Goal: Book appointment/travel/reservation

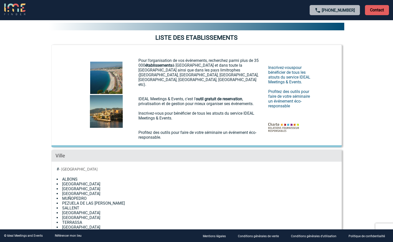
scroll to position [7, 0]
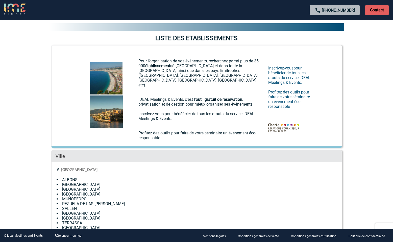
click at [75, 192] on link "[GEOGRAPHIC_DATA]" at bounding box center [81, 194] width 38 height 5
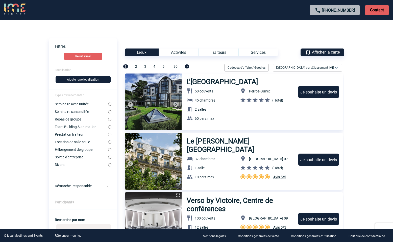
click at [110, 104] on input "Séminaire avec nuitée" at bounding box center [109, 104] width 3 height 3
radio input "true"
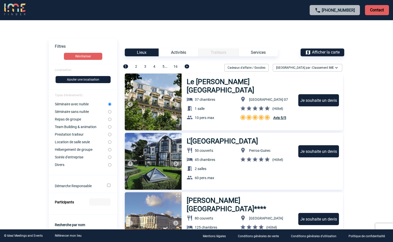
click at [111, 119] on input "Repas de groupe" at bounding box center [109, 119] width 3 height 3
radio input "true"
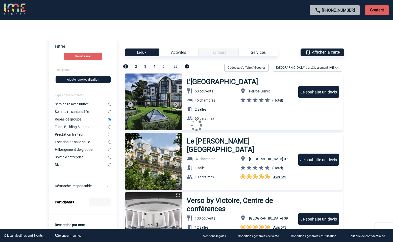
click at [110, 104] on input "Séminaire avec nuitée" at bounding box center [109, 104] width 3 height 3
radio input "true"
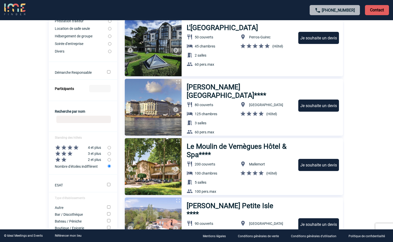
scroll to position [120, 0]
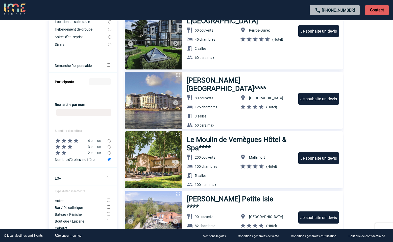
click at [103, 81] on input "Participants" at bounding box center [99, 81] width 21 height 7
type input "100"
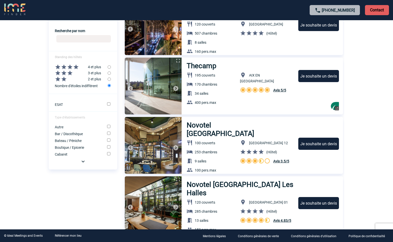
scroll to position [198, 0]
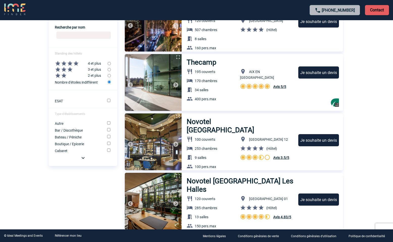
click at [84, 158] on img at bounding box center [83, 158] width 6 height 6
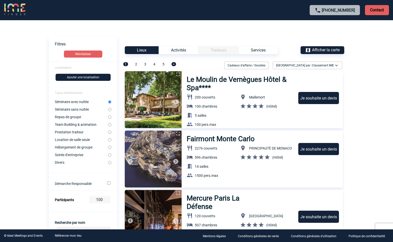
scroll to position [0, 0]
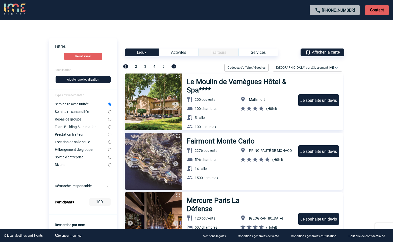
click at [99, 79] on button "Ajouter une localisation" at bounding box center [83, 79] width 55 height 7
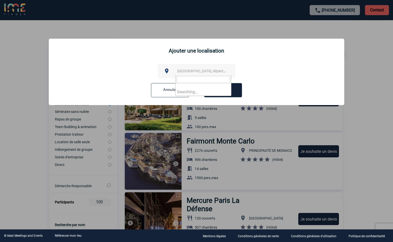
click at [193, 72] on span "Ville, département, région..." at bounding box center [212, 71] width 70 height 4
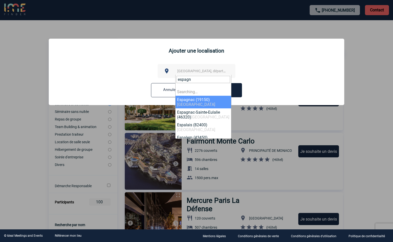
type input "espagne"
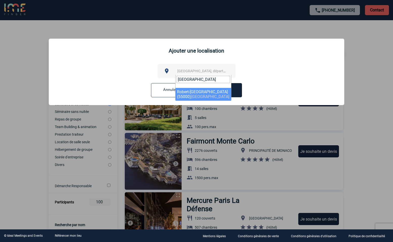
drag, startPoint x: 203, startPoint y: 76, endPoint x: 174, endPoint y: 76, distance: 28.8
click at [174, 76] on body "+33 1 45 72 07 14 Contact Contact Voir les filtres Filtres Réinitialiser Locali…" at bounding box center [196, 121] width 393 height 242
click at [368, 94] on div at bounding box center [196, 121] width 393 height 242
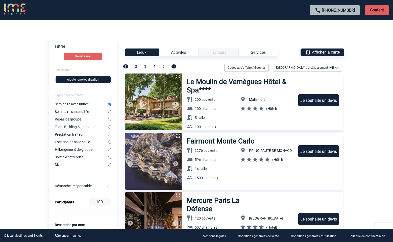
click at [331, 51] on span "Afficher la carte" at bounding box center [326, 52] width 28 height 5
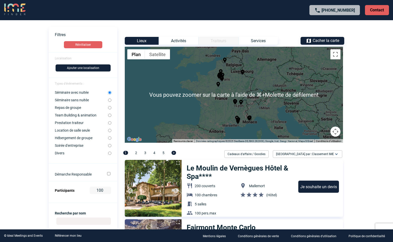
scroll to position [5, 0]
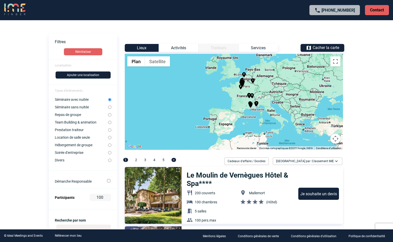
drag, startPoint x: 233, startPoint y: 116, endPoint x: 240, endPoint y: 108, distance: 10.0
click at [240, 108] on div "Pour activer le glissement avec le clavier, appuyez sur Alt+Entrée. Une fois ce…" at bounding box center [234, 102] width 218 height 96
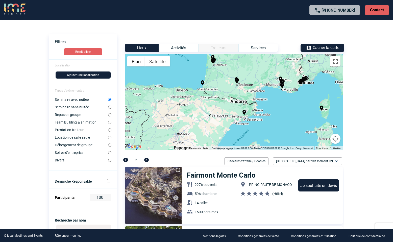
drag, startPoint x: 226, startPoint y: 126, endPoint x: 225, endPoint y: 102, distance: 23.8
click at [225, 102] on div "Pour activer le glissement avec le clavier, appuyez sur Alt+Entrée. Une fois ce…" at bounding box center [234, 102] width 218 height 96
click at [364, 160] on body "+33 1 45 72 07 14 Contact Contact Voir les filtres Filtres Réinitialiser Locali…" at bounding box center [196, 116] width 393 height 242
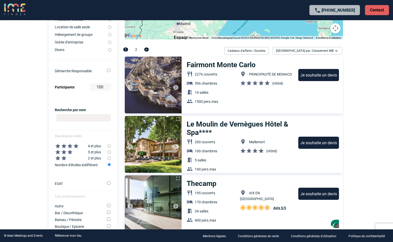
scroll to position [117, 0]
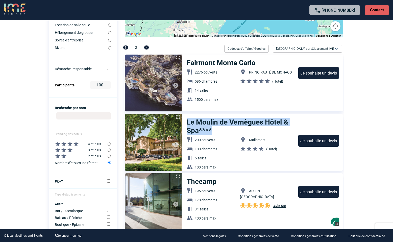
drag, startPoint x: 187, startPoint y: 121, endPoint x: 215, endPoint y: 131, distance: 29.5
click at [215, 131] on h3 "Le Moulin de Vernègues Hôtel & Spa****" at bounding box center [240, 126] width 107 height 17
copy h3 "Le Moulin de Vernègues Hôtel & Spa****"
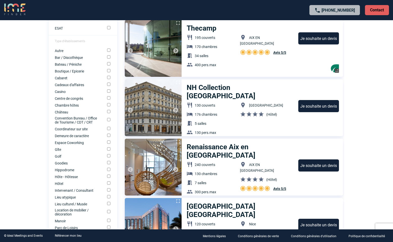
scroll to position [294, 0]
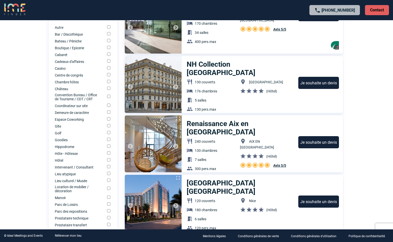
click at [175, 145] on img at bounding box center [176, 146] width 6 height 6
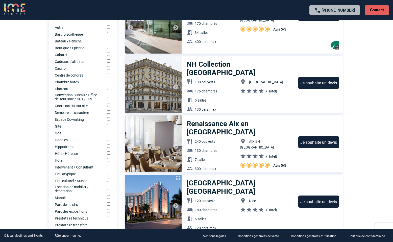
click at [175, 145] on img at bounding box center [176, 146] width 6 height 6
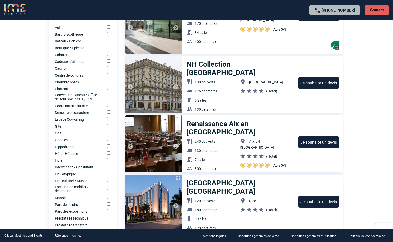
click at [175, 145] on img at bounding box center [176, 146] width 6 height 6
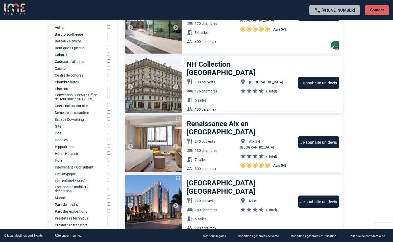
click at [175, 145] on img at bounding box center [176, 146] width 6 height 6
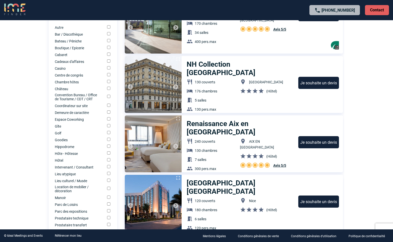
click at [175, 145] on img at bounding box center [176, 146] width 6 height 6
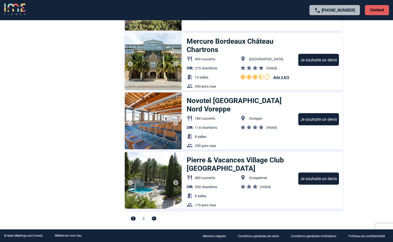
scroll to position [1752, 0]
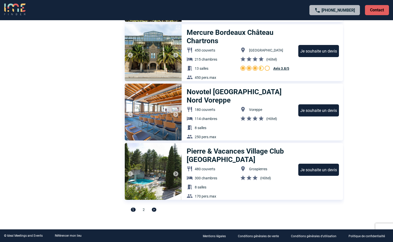
click at [144, 210] on span "2" at bounding box center [144, 210] width 2 height 4
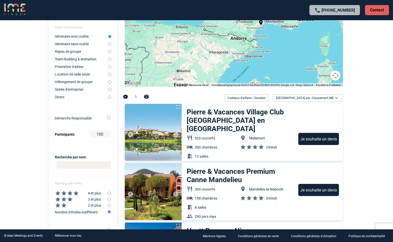
scroll to position [67, 0]
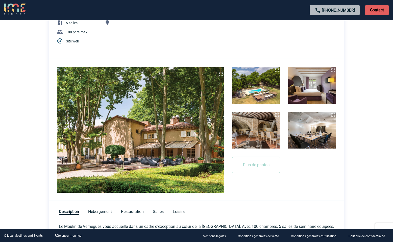
scroll to position [76, 0]
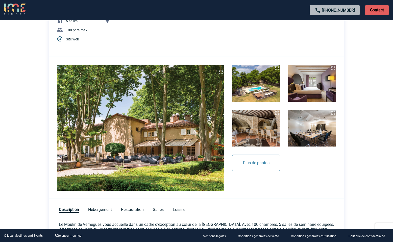
click at [252, 164] on button "Plus de photos" at bounding box center [256, 163] width 48 height 16
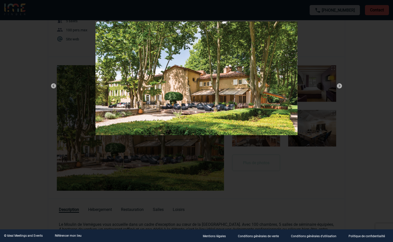
click at [37, 20] on div at bounding box center [196, 121] width 393 height 242
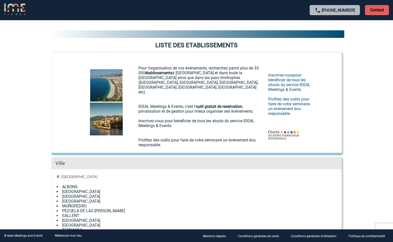
scroll to position [8, 0]
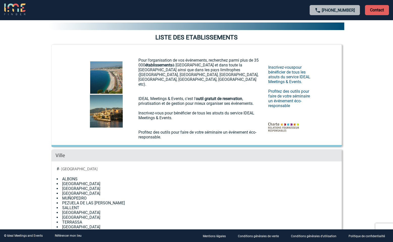
click at [73, 191] on link "MADRID" at bounding box center [81, 193] width 38 height 5
